Goal: Transaction & Acquisition: Purchase product/service

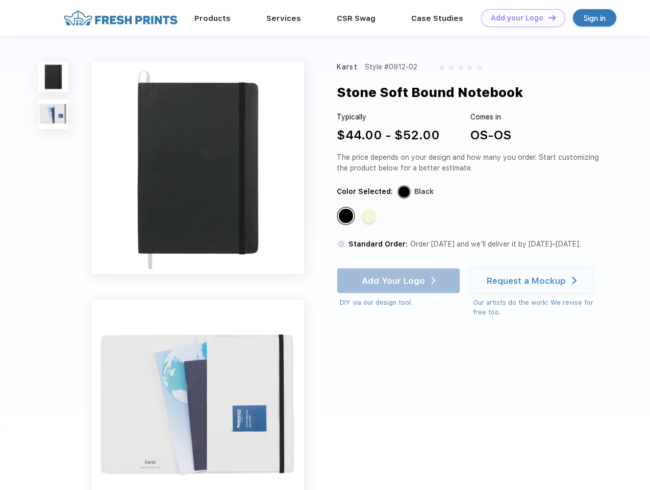
click at [520, 18] on link "Add your Logo Design Tool" at bounding box center [523, 18] width 84 height 18
click at [0, 0] on div "Design Tool" at bounding box center [0, 0] width 0 height 0
click at [548, 17] on link "Add your Logo Design Tool" at bounding box center [523, 18] width 84 height 18
click at [54, 77] on img at bounding box center [53, 77] width 30 height 30
click at [54, 114] on img at bounding box center [53, 114] width 30 height 30
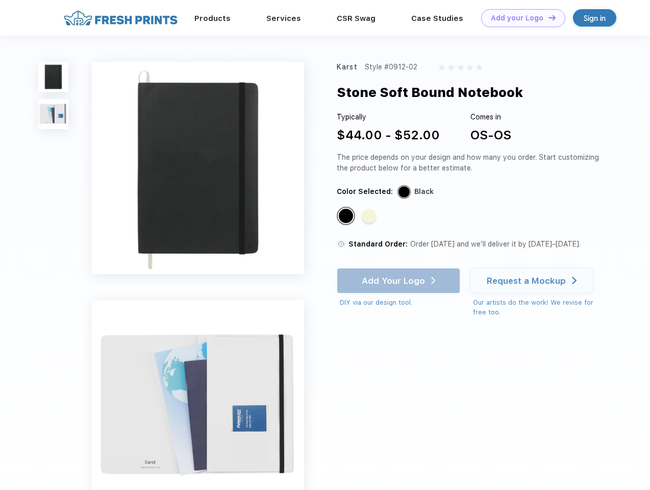
click at [347, 216] on div "Standard Color" at bounding box center [346, 216] width 14 height 14
click at [370, 216] on div "Standard Color" at bounding box center [369, 216] width 14 height 14
click at [400, 281] on div "Add Your Logo DIY via our design tool. Ah shoot! This product isn't up in our d…" at bounding box center [399, 288] width 124 height 40
click at [533, 281] on div "Request a Mockup" at bounding box center [526, 281] width 79 height 10
